Goal: Information Seeking & Learning: Learn about a topic

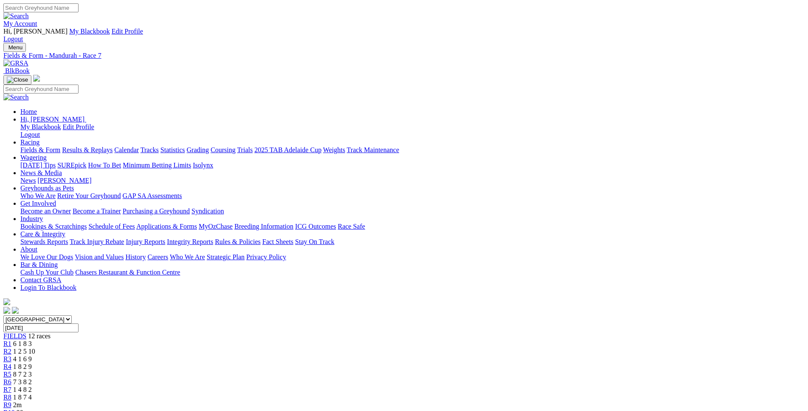
click at [60, 146] on link "Fields & Form" at bounding box center [40, 149] width 40 height 7
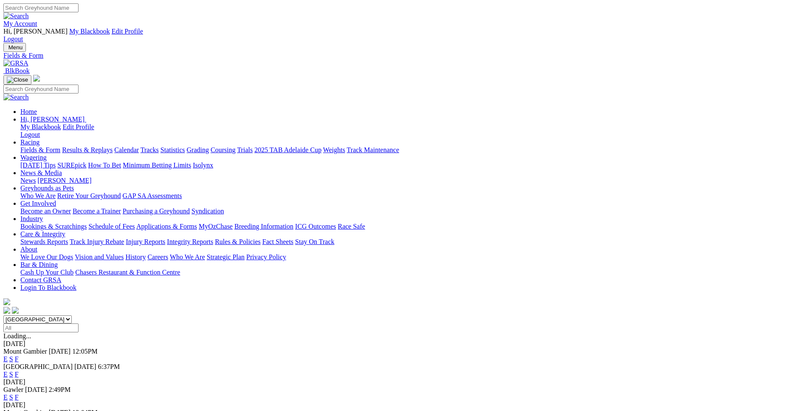
select select "WA"
click option "[GEOGRAPHIC_DATA]" at bounding box center [0, 0] width 0 height 0
click at [79, 323] on input "Select date" at bounding box center [40, 327] width 75 height 9
type input "[DATE]"
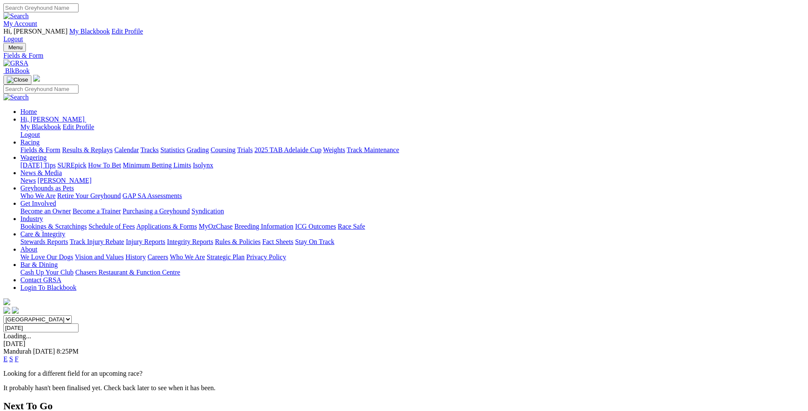
click at [8, 355] on link "E" at bounding box center [5, 358] width 4 height 7
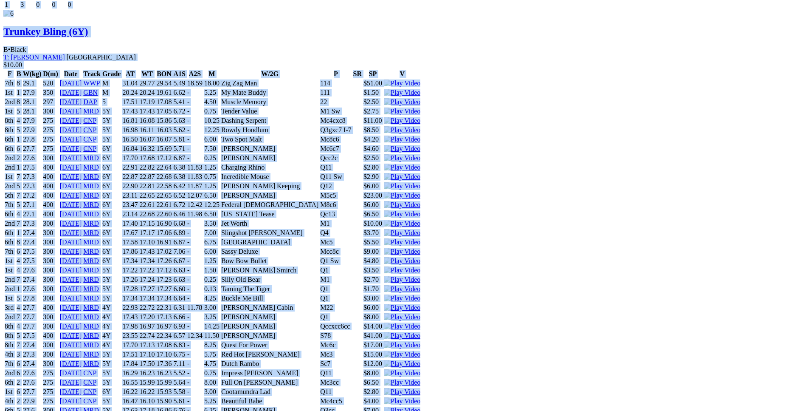
scroll to position [5067, 0]
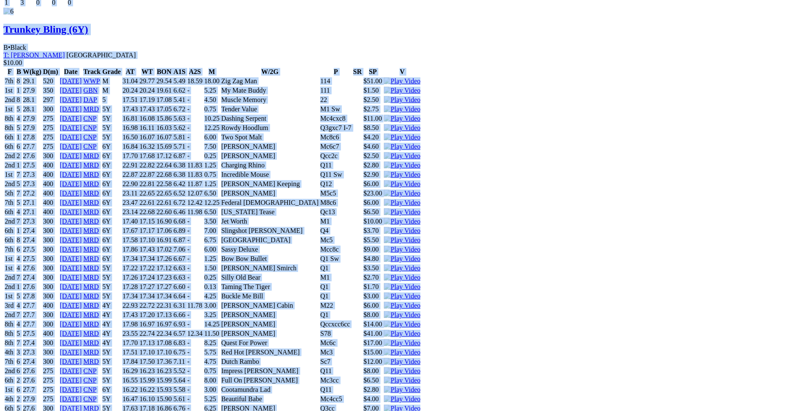
drag, startPoint x: 124, startPoint y: 106, endPoint x: 675, endPoint y: 127, distance: 550.7
copy div "Oakley Belle (6Y) B • Brindle T: Justin Wood Nambeelup $4.00 F B W(kg) D(m) Dat…"
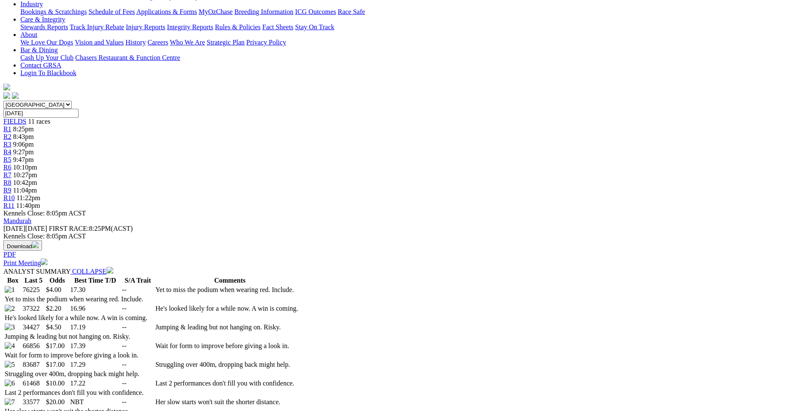
scroll to position [0, 0]
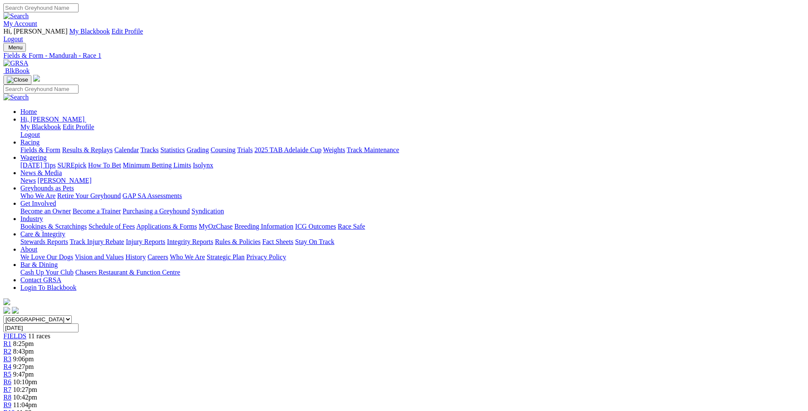
click at [11, 347] on link "R2" at bounding box center [7, 350] width 8 height 7
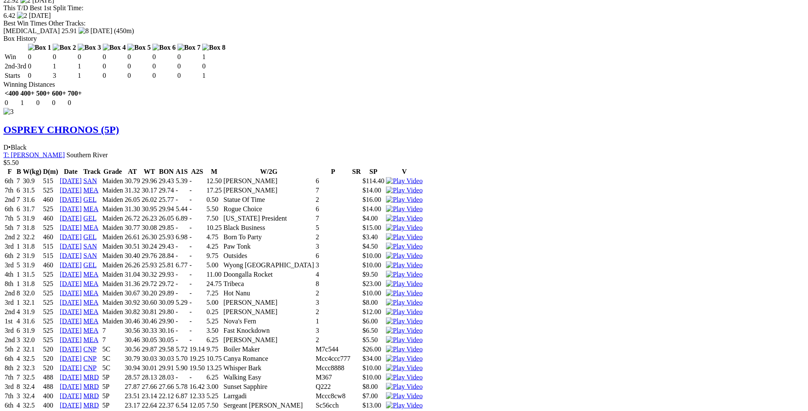
scroll to position [1691, 0]
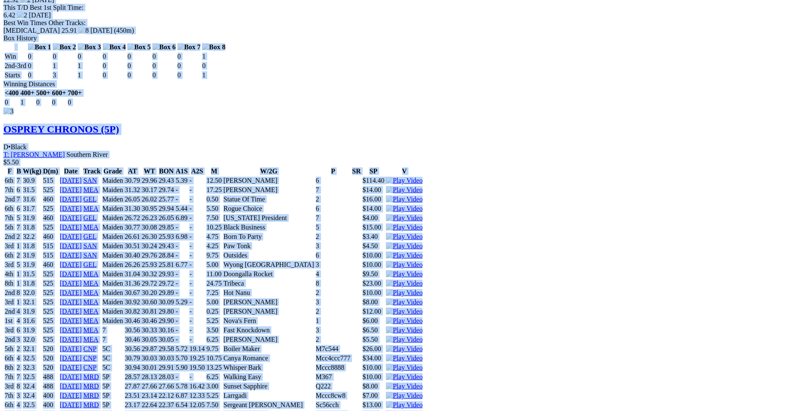
drag, startPoint x: 126, startPoint y: 210, endPoint x: 668, endPoint y: 163, distance: 544.3
copy div "Aussie Skye (5P) B • Wh & Blue T: Cosi Dagostino Treeby $9.00 F B W(kg) D(m) Da…"
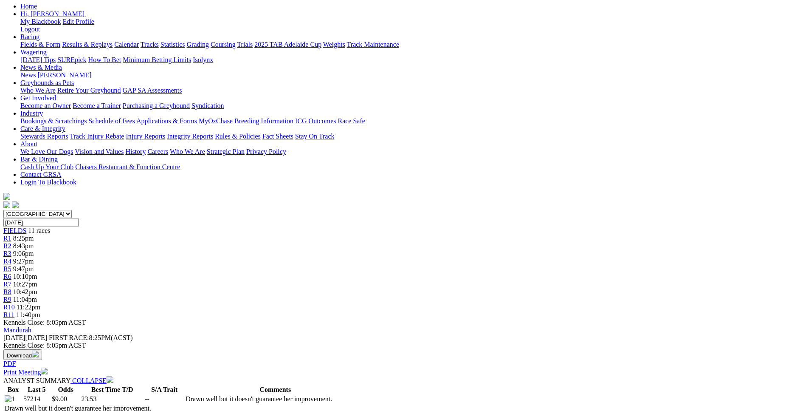
scroll to position [0, 0]
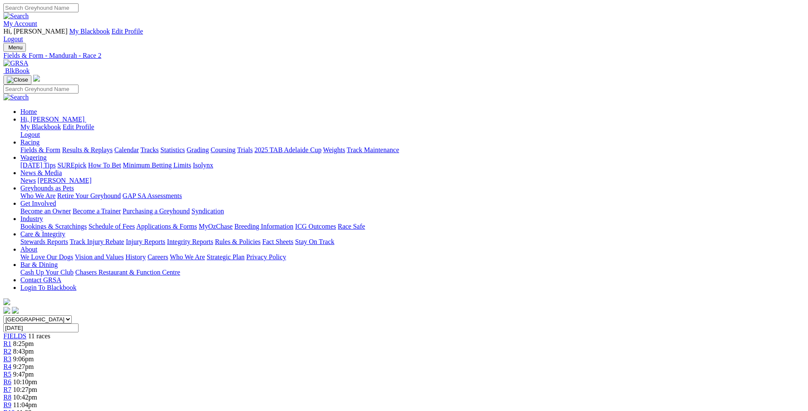
click at [11, 355] on span "R3" at bounding box center [7, 358] width 8 height 7
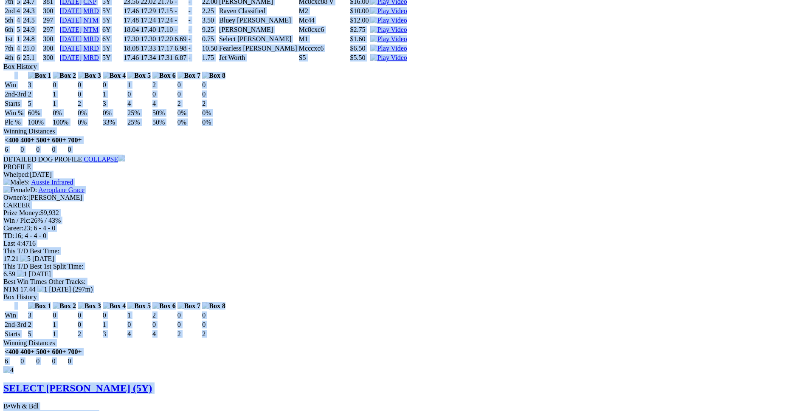
scroll to position [3291, 0]
drag, startPoint x: 123, startPoint y: 166, endPoint x: 672, endPoint y: 124, distance: 550.2
copy div "Hurricane Hollie (5Y) B • Black T: Justin Wood Nambeelup $4.20 F B W(kg) D(m) D…"
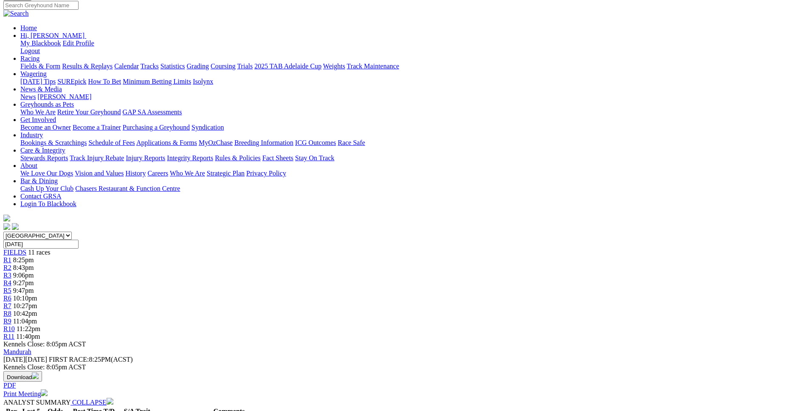
scroll to position [0, 0]
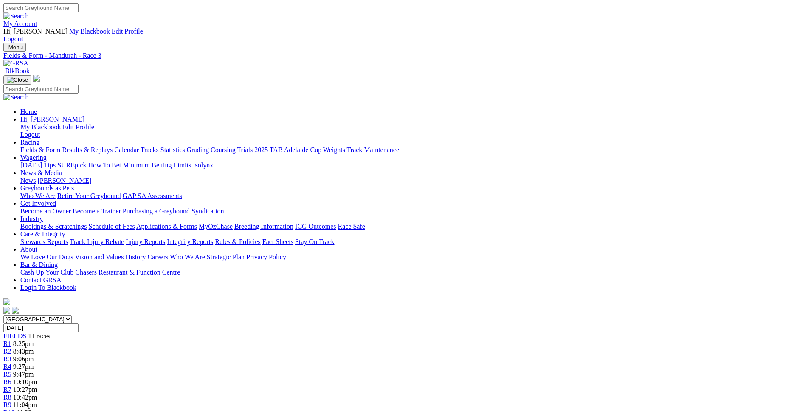
click at [34, 363] on span "9:27pm" at bounding box center [23, 366] width 21 height 7
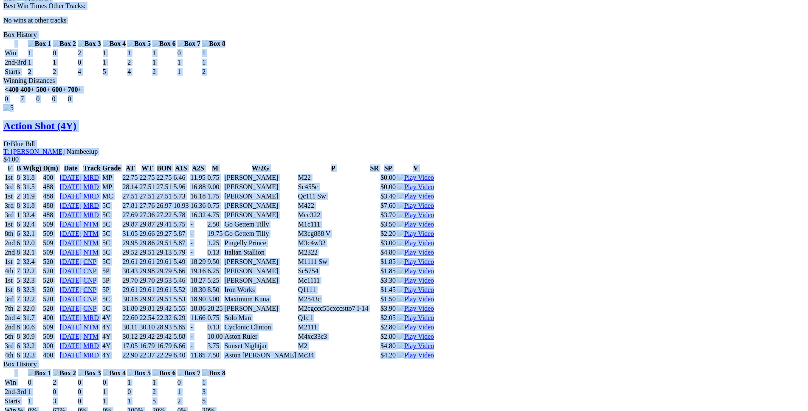
scroll to position [3247, 0]
drag, startPoint x: 123, startPoint y: 123, endPoint x: 667, endPoint y: 232, distance: 555.1
copy div "Man About Town (5Y) D • Fawn T: [PERSON_NAME] $13.00 F B W(kg) D(m) Date Track …"
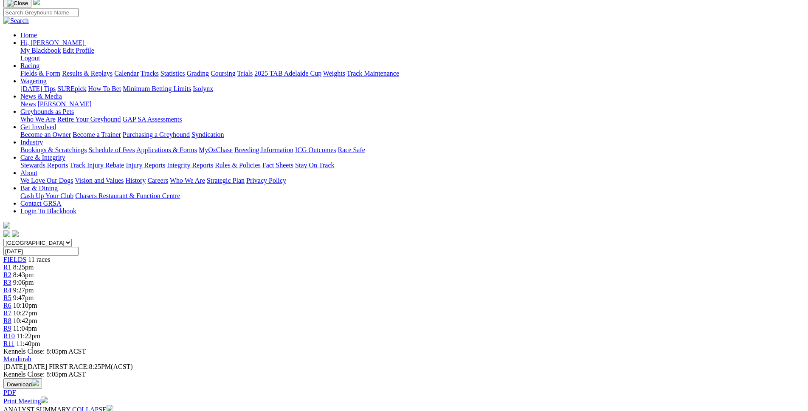
scroll to position [0, 0]
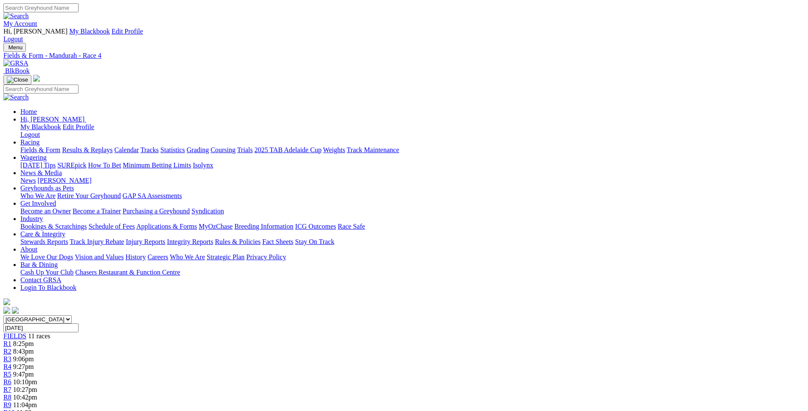
click at [34, 370] on span "9:47pm" at bounding box center [23, 373] width 21 height 7
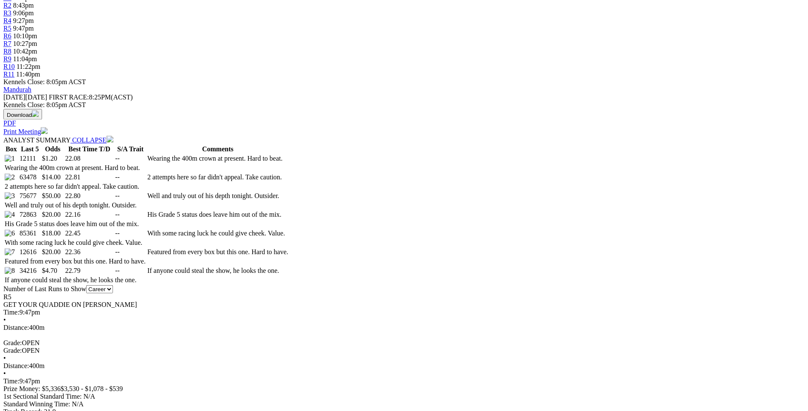
scroll to position [346, 0]
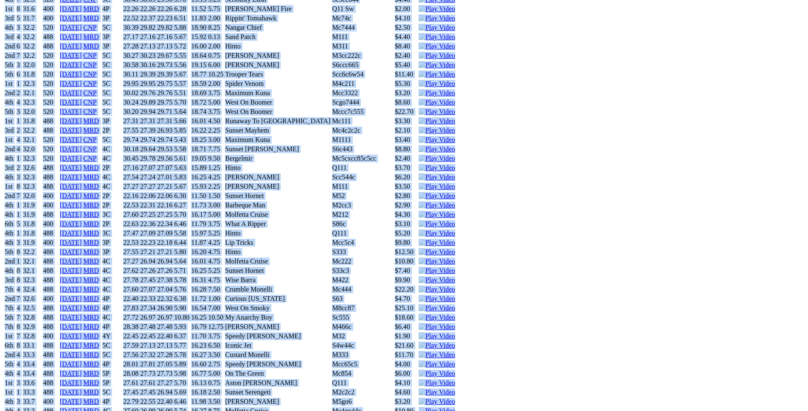
scroll to position [4287, 0]
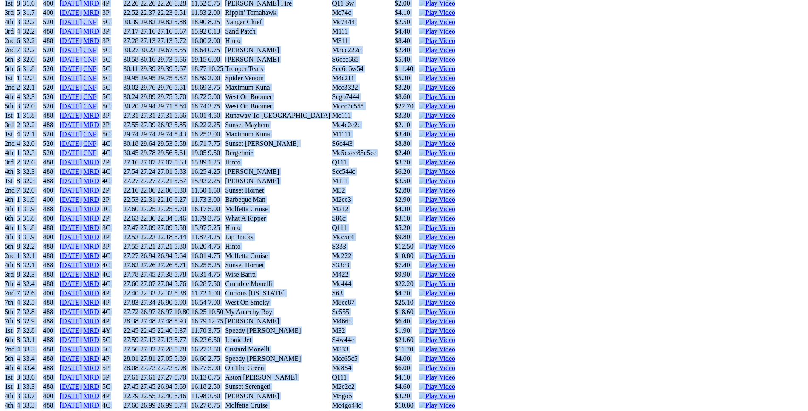
drag, startPoint x: 122, startPoint y: 105, endPoint x: 671, endPoint y: 186, distance: 555.0
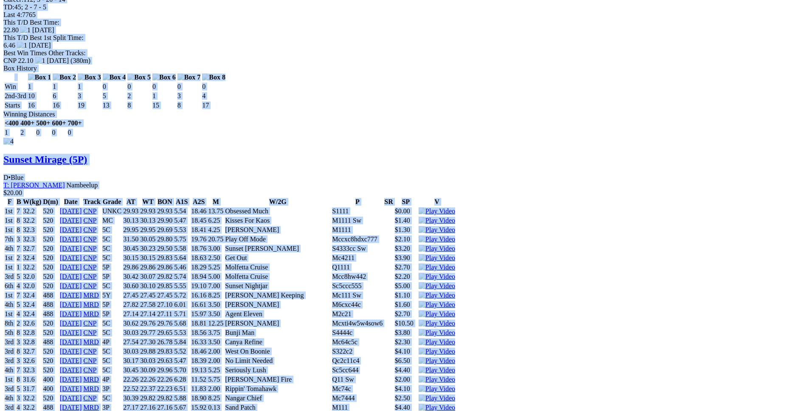
scroll to position [3899, 0]
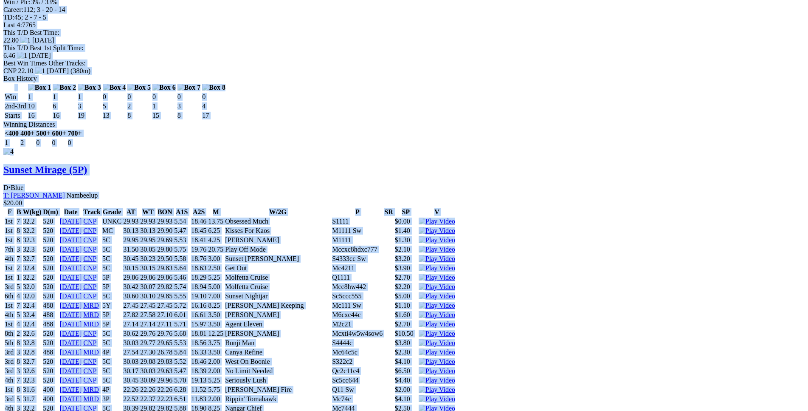
copy div "Surf The Sun (FFAP) D • Blk & Wh T: Gary Nelson Nambeelup $1.20 F B W(kg) D(m) …"
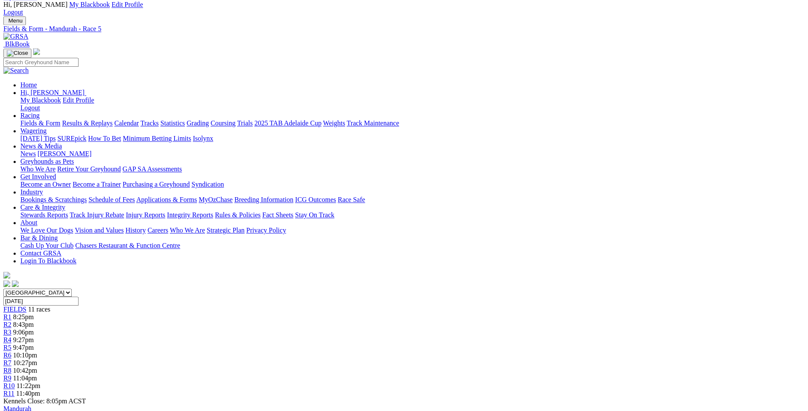
scroll to position [0, 0]
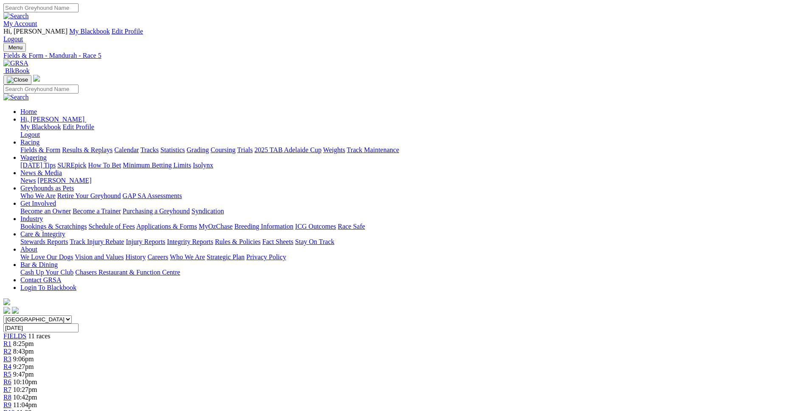
click at [37, 378] on span "10:10pm" at bounding box center [25, 381] width 24 height 7
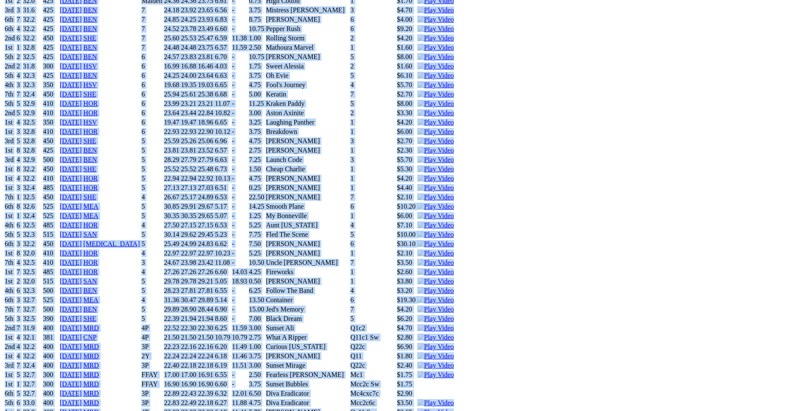
scroll to position [3508, 0]
drag, startPoint x: 122, startPoint y: 199, endPoint x: 679, endPoint y: 304, distance: 566.7
copy div "Unleashed Mayhem (4P) D • Black T: Corey Siekman Secret Harbour $17.00 F B W(kg…"
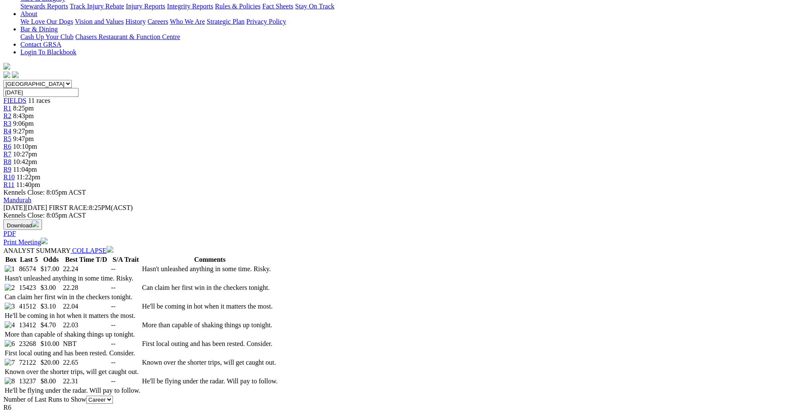
scroll to position [0, 0]
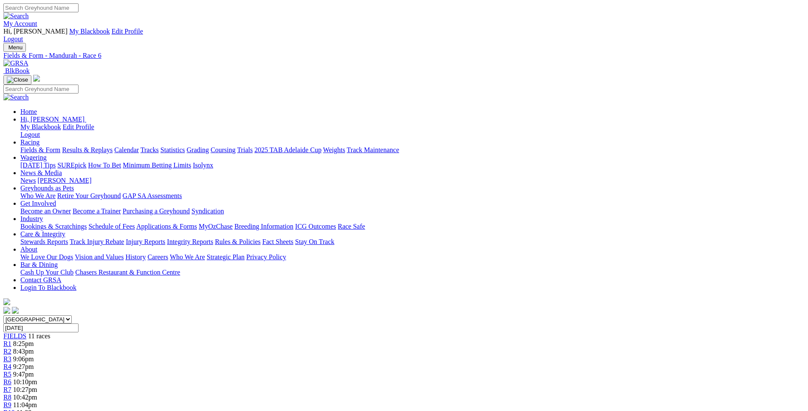
click at [476, 386] on div "R7 10:27pm" at bounding box center [403, 390] width 801 height 8
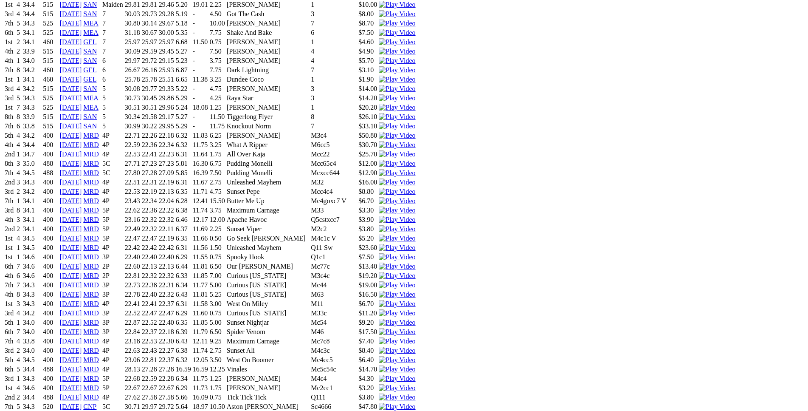
scroll to position [3811, 0]
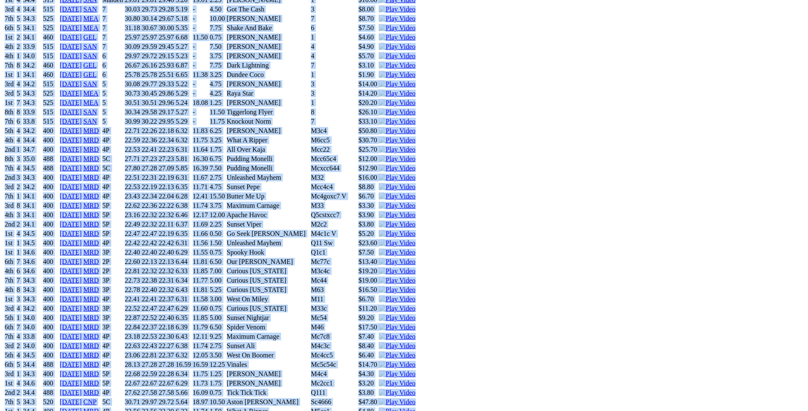
drag, startPoint x: 125, startPoint y: 126, endPoint x: 671, endPoint y: 223, distance: 554.2
copy div "[PERSON_NAME] (3P) D • Fawn T: [PERSON_NAME] Serpentine-Jarrahdale (S) $2.80 F …"
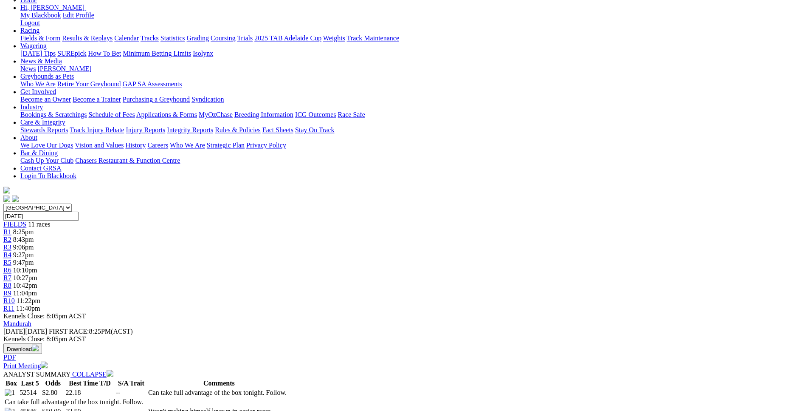
scroll to position [20, 0]
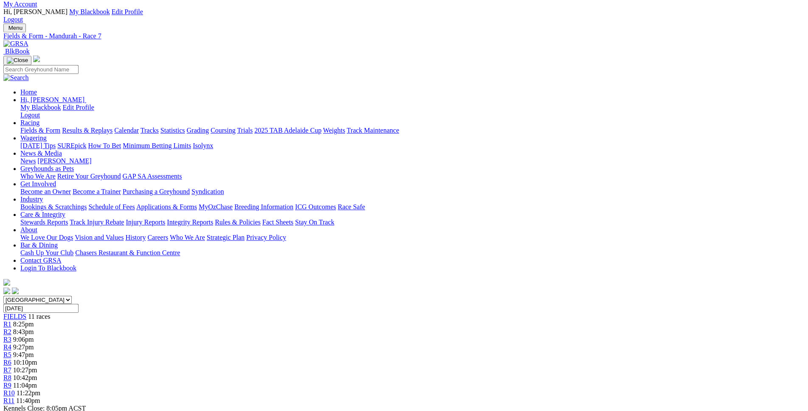
click at [11, 374] on span "R8" at bounding box center [7, 377] width 8 height 7
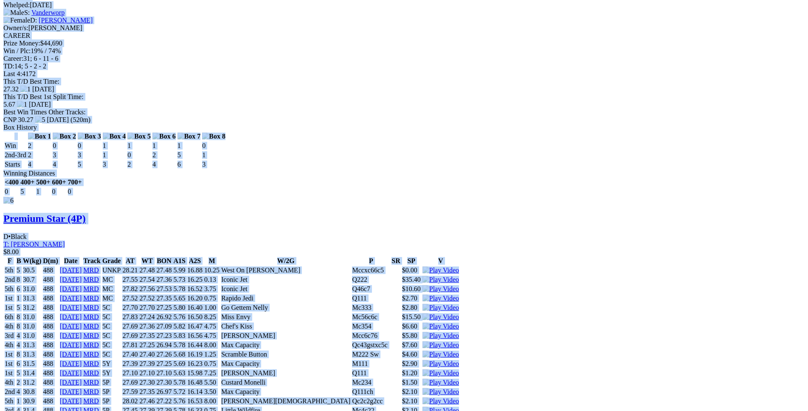
scroll to position [4677, 0]
drag, startPoint x: 123, startPoint y: 196, endPoint x: 669, endPoint y: 185, distance: 545.8
copy div "West On Cole (4P) D • Black T: Christopher Halse $6.00 F B W(kg) D(m) Date Trac…"
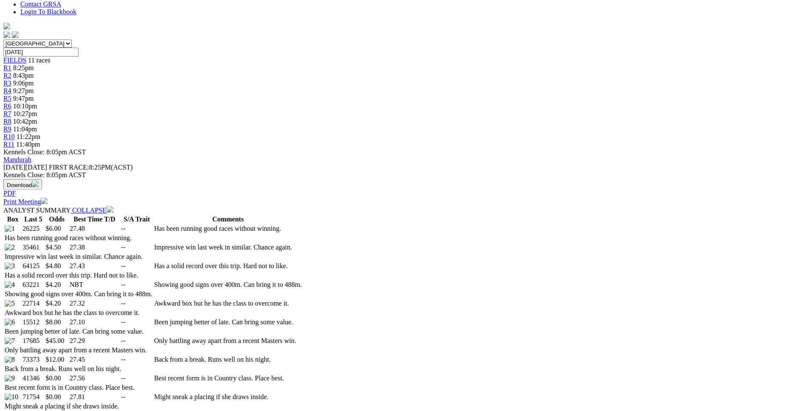
scroll to position [0, 0]
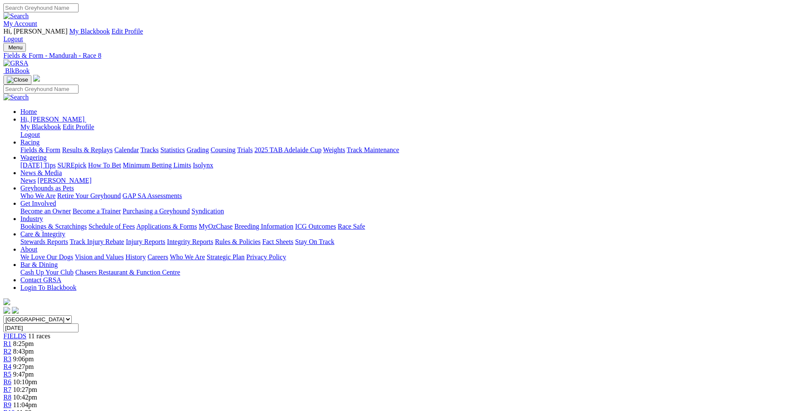
click at [557, 401] on div "R9 11:04pm" at bounding box center [403, 405] width 801 height 8
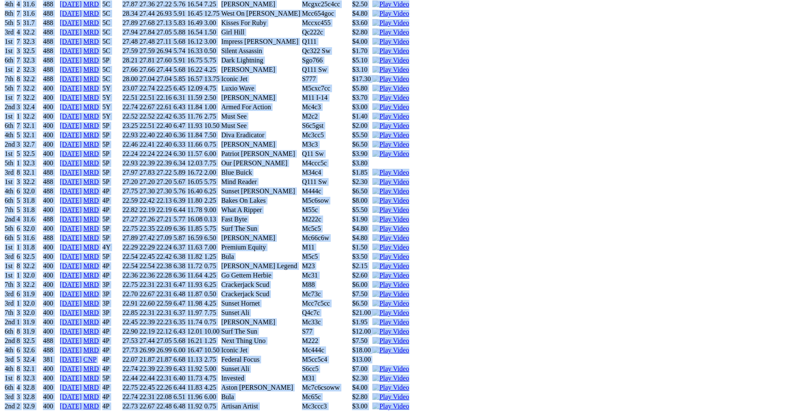
scroll to position [3421, 0]
drag, startPoint x: 126, startPoint y: 128, endPoint x: 672, endPoint y: 359, distance: 593.2
copy div "Little Wildfire (5P) D • Black T: Christine Bennett Boddington $7.50 F B W(kg) …"
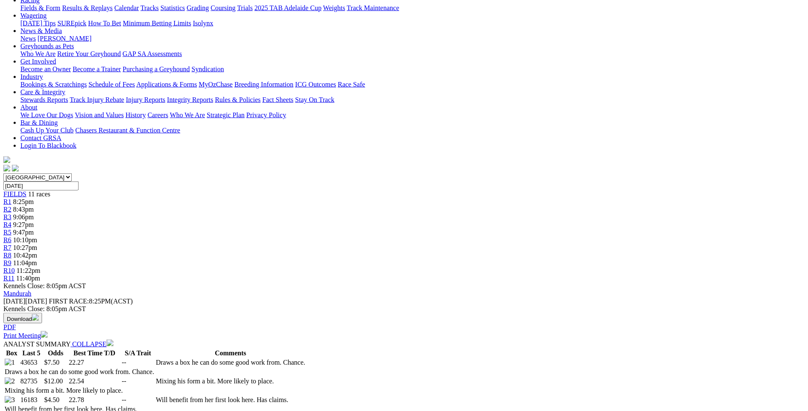
scroll to position [0, 0]
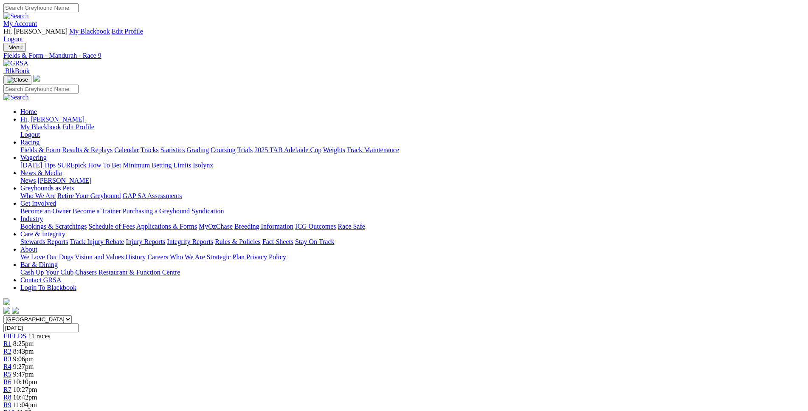
click at [15, 409] on span "R10" at bounding box center [8, 412] width 11 height 7
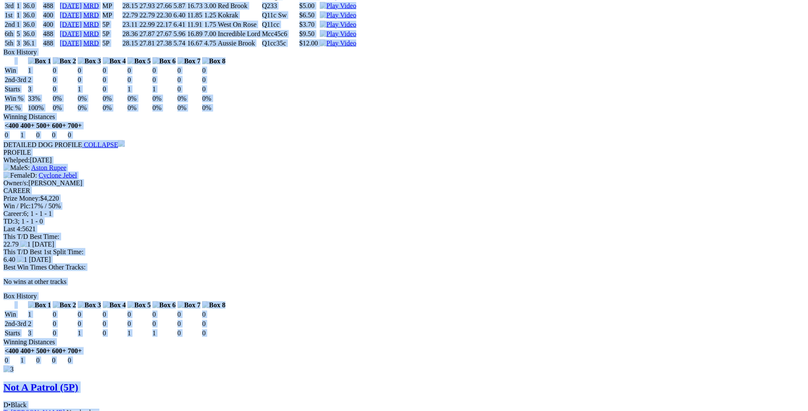
scroll to position [1601, 0]
drag, startPoint x: 123, startPoint y: 194, endPoint x: 669, endPoint y: 220, distance: 547.1
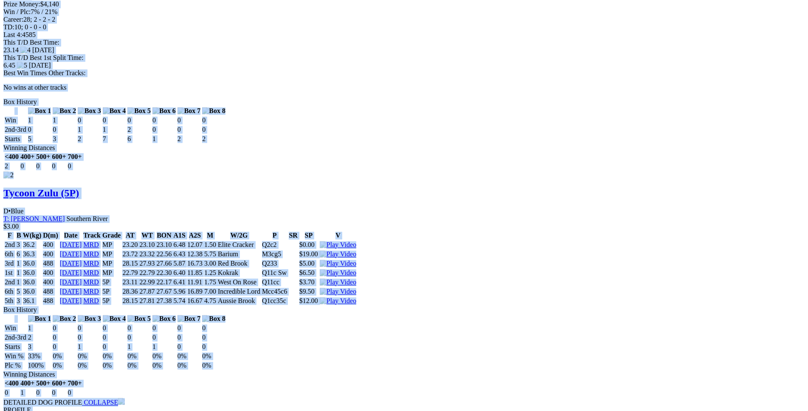
scroll to position [1342, 0]
copy div "Cash To Flames (5P) D • Red Fwn T: [PERSON_NAME] Southern River $50.00 F B W(kg…"
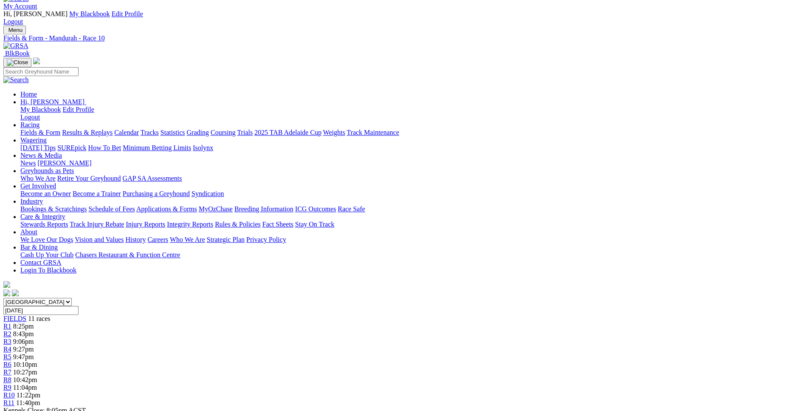
scroll to position [0, 0]
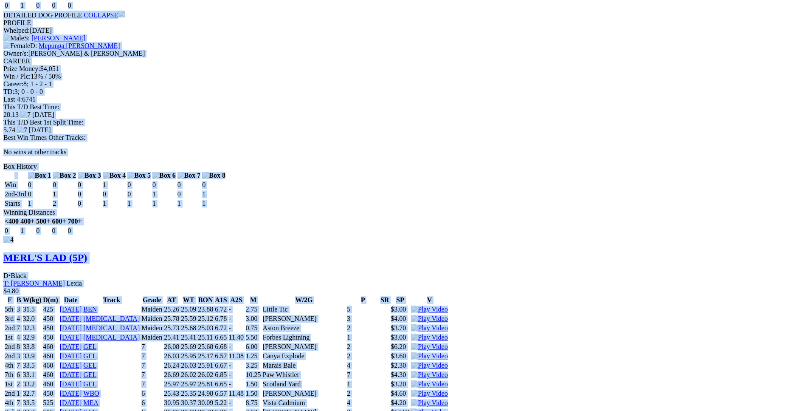
scroll to position [2208, 0]
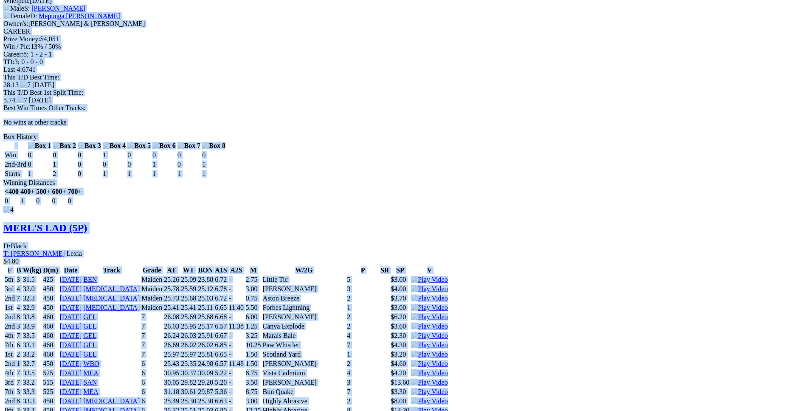
drag, startPoint x: 122, startPoint y: 111, endPoint x: 674, endPoint y: 191, distance: 557.4
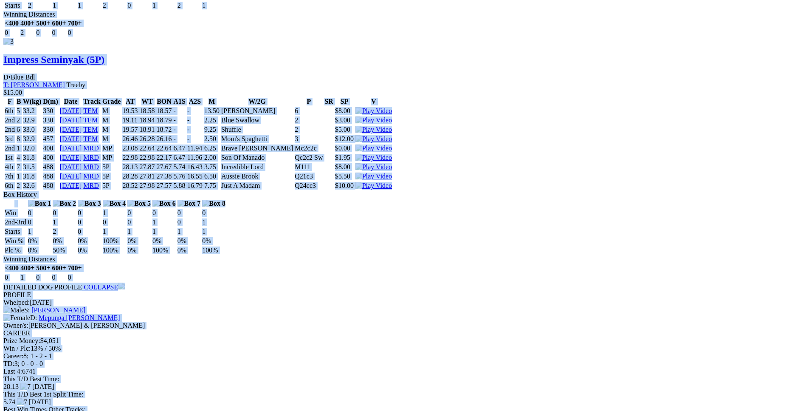
copy div "Sunset Paris (5P) B • Black T: David Hobby Nambeelup $3.50 F B W(kg) D(m) Date …"
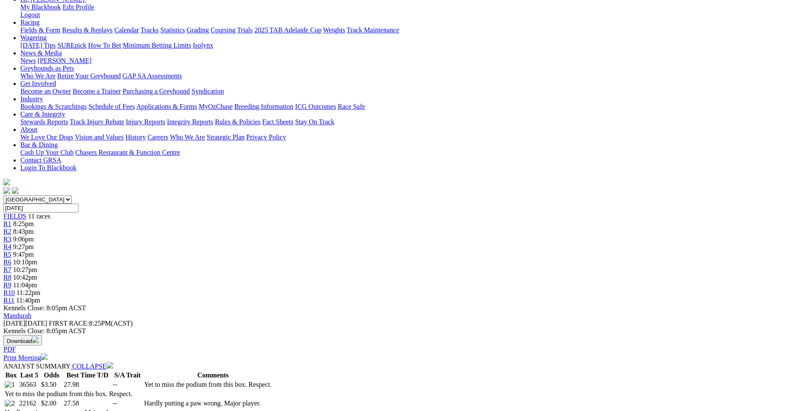
scroll to position [0, 0]
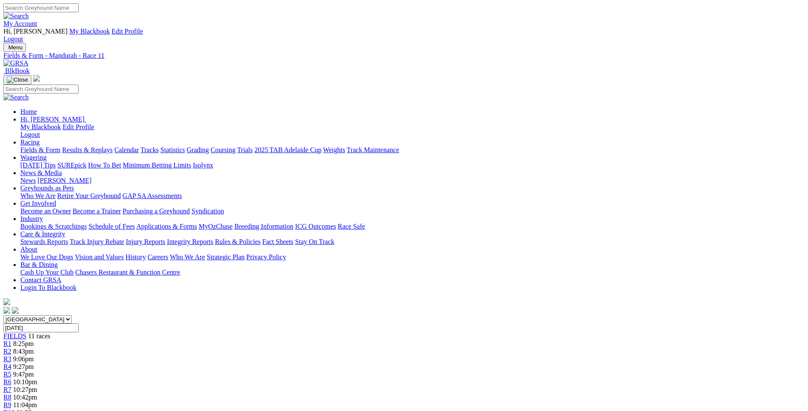
click at [11, 340] on link "R1" at bounding box center [7, 343] width 8 height 7
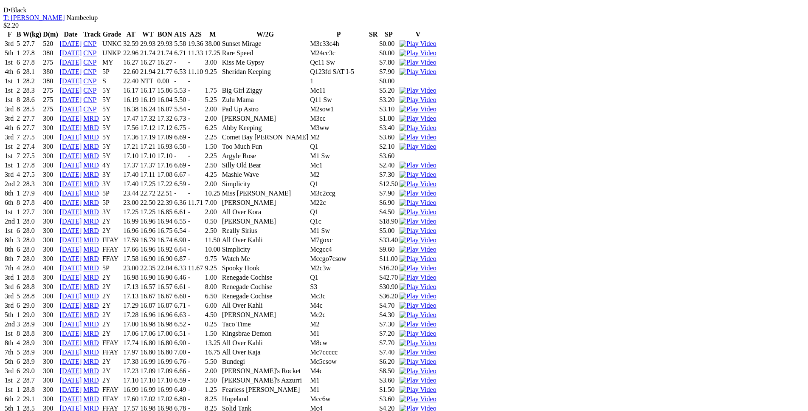
scroll to position [1731, 0]
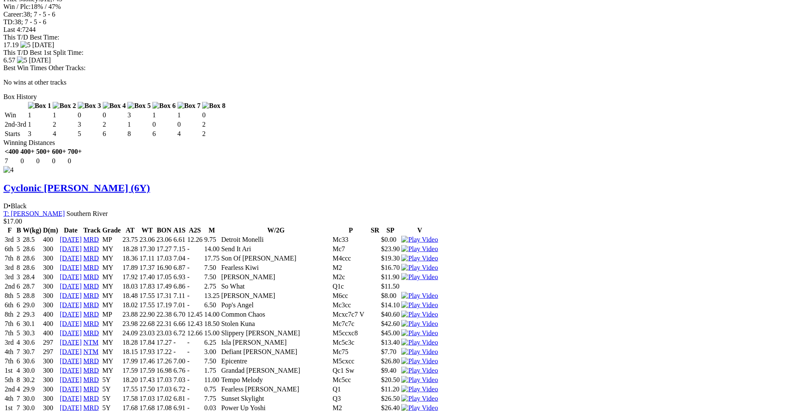
scroll to position [3291, 0]
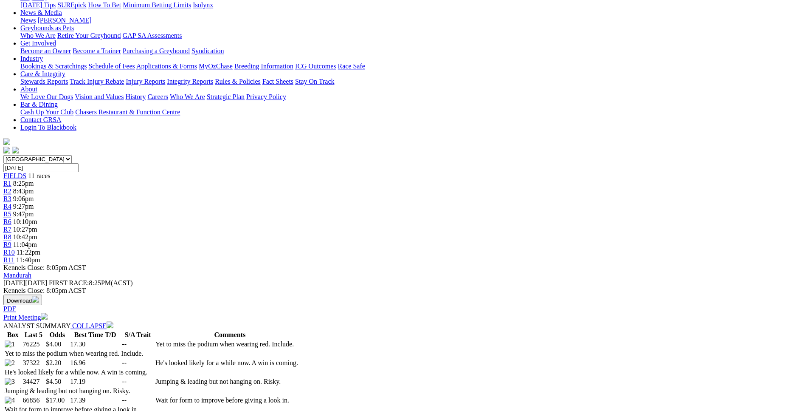
scroll to position [0, 0]
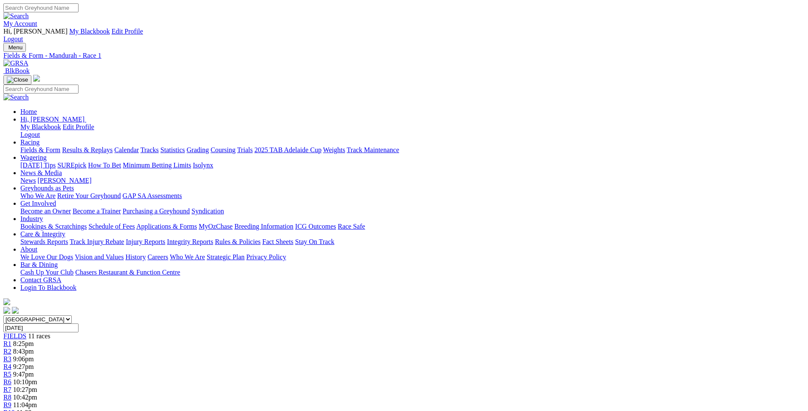
click at [265, 347] on div "R2 8:43pm" at bounding box center [403, 351] width 801 height 8
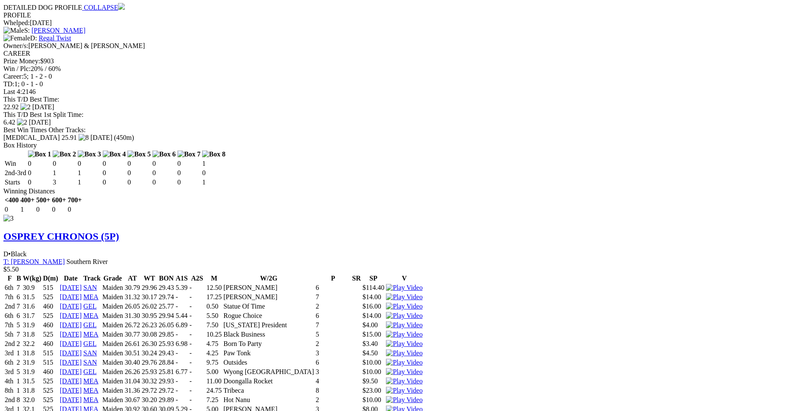
scroll to position [1600, 0]
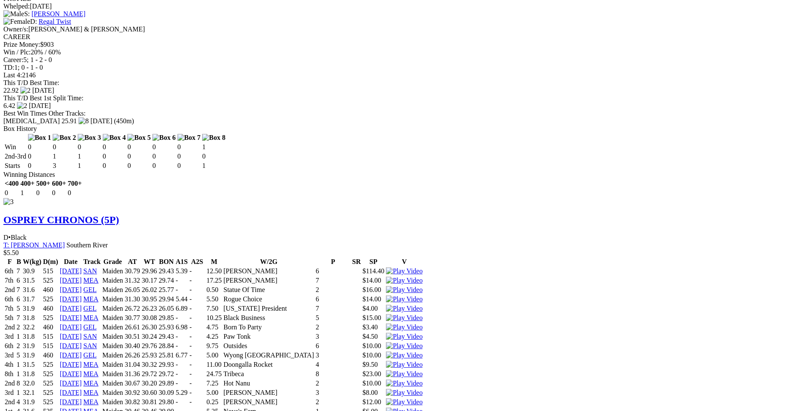
drag, startPoint x: 128, startPoint y: 266, endPoint x: 499, endPoint y: 262, distance: 371.1
copy tr "4th 7 0.0 400 02 Oct 25 MRD 5Y 23.55 22.68 22.63 6.61 12.23 12.50 Sand Fire 664…"
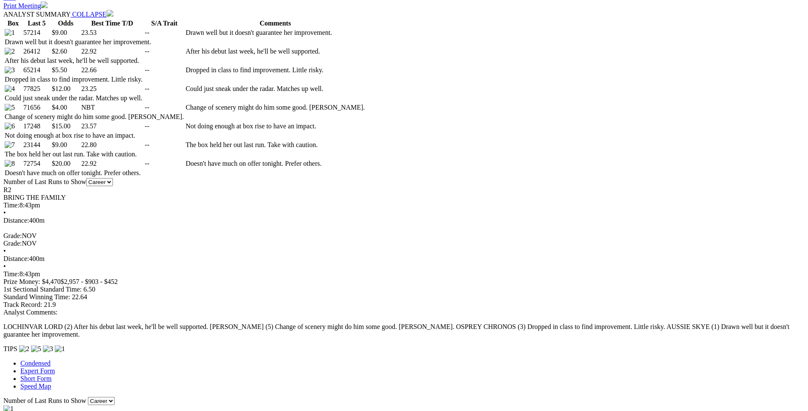
scroll to position [476, 0]
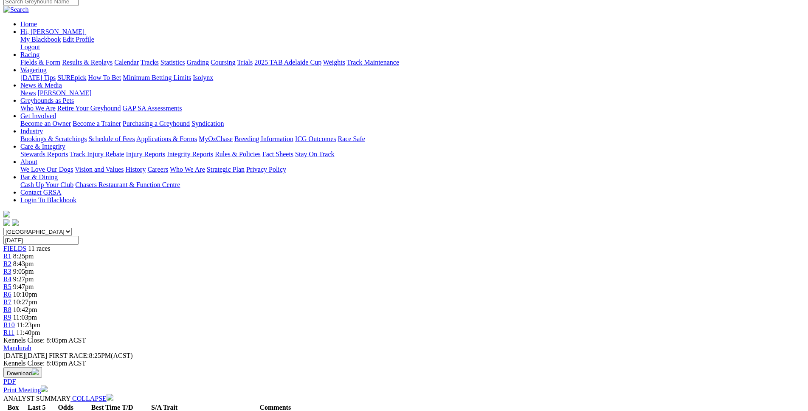
scroll to position [0, 0]
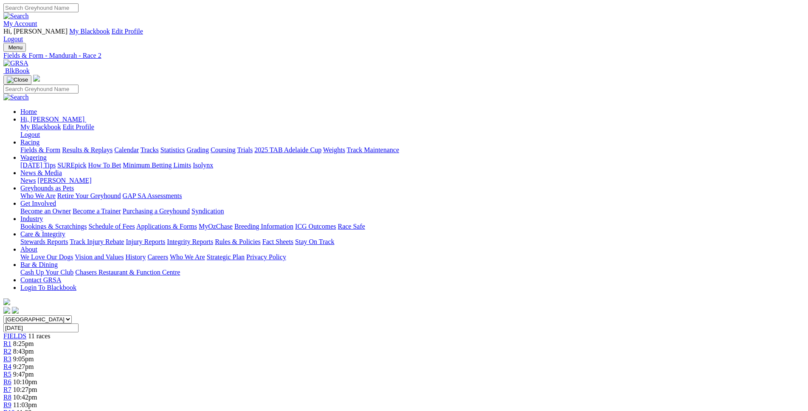
click at [294, 355] on div "R3 9:05pm" at bounding box center [403, 359] width 801 height 8
